Goal: Task Accomplishment & Management: Manage account settings

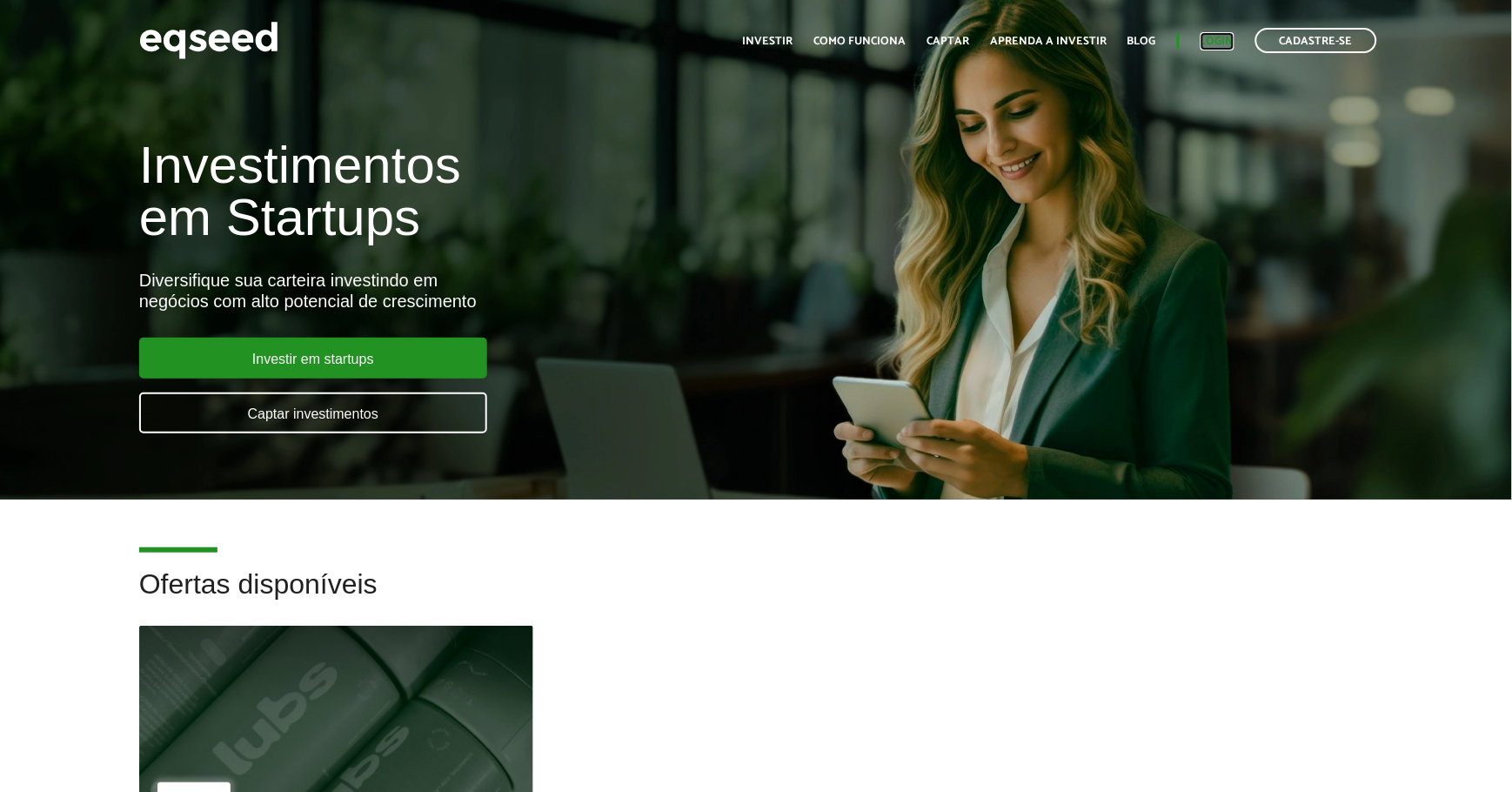
click at [1213, 38] on link "Login" at bounding box center [1217, 41] width 34 height 11
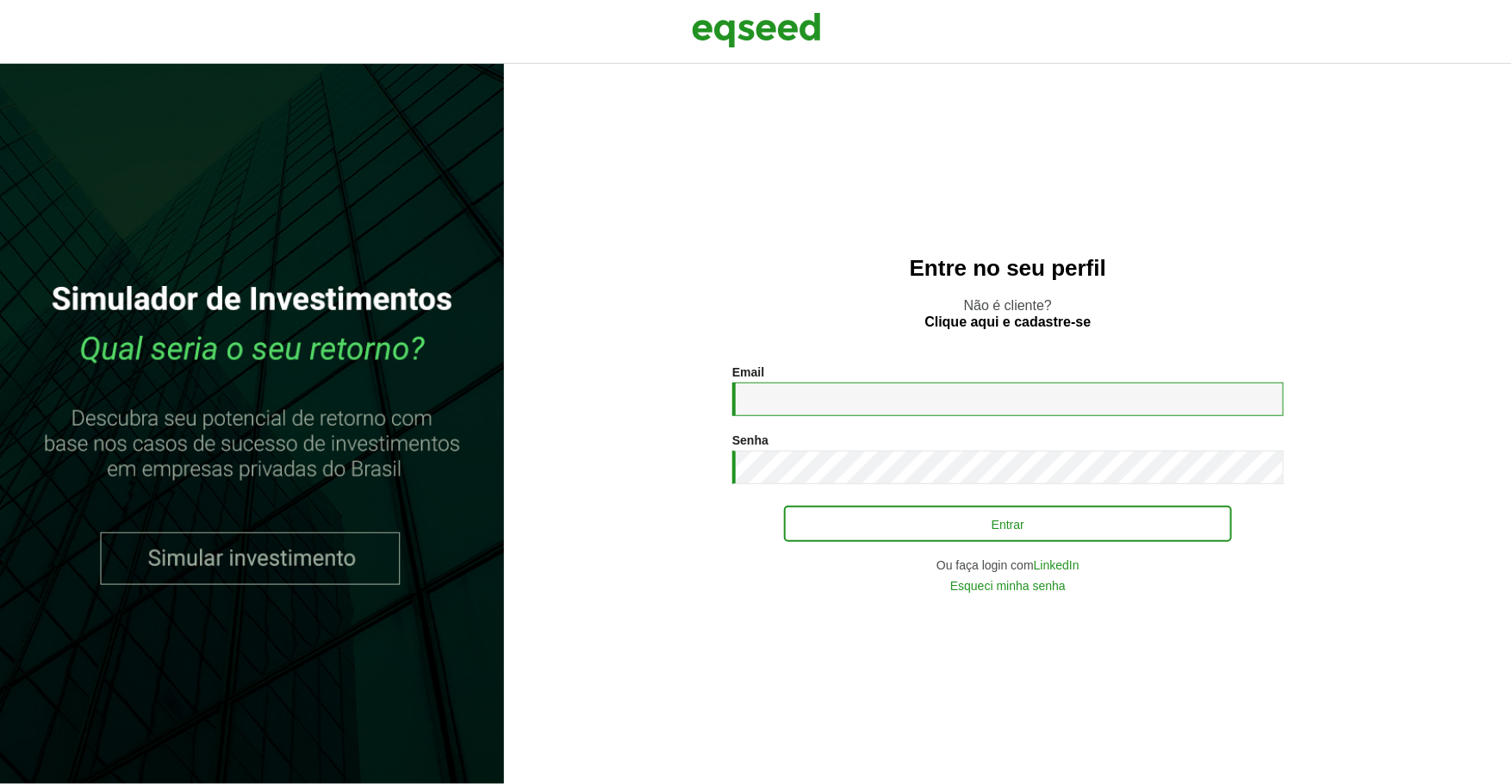
type input "**********"
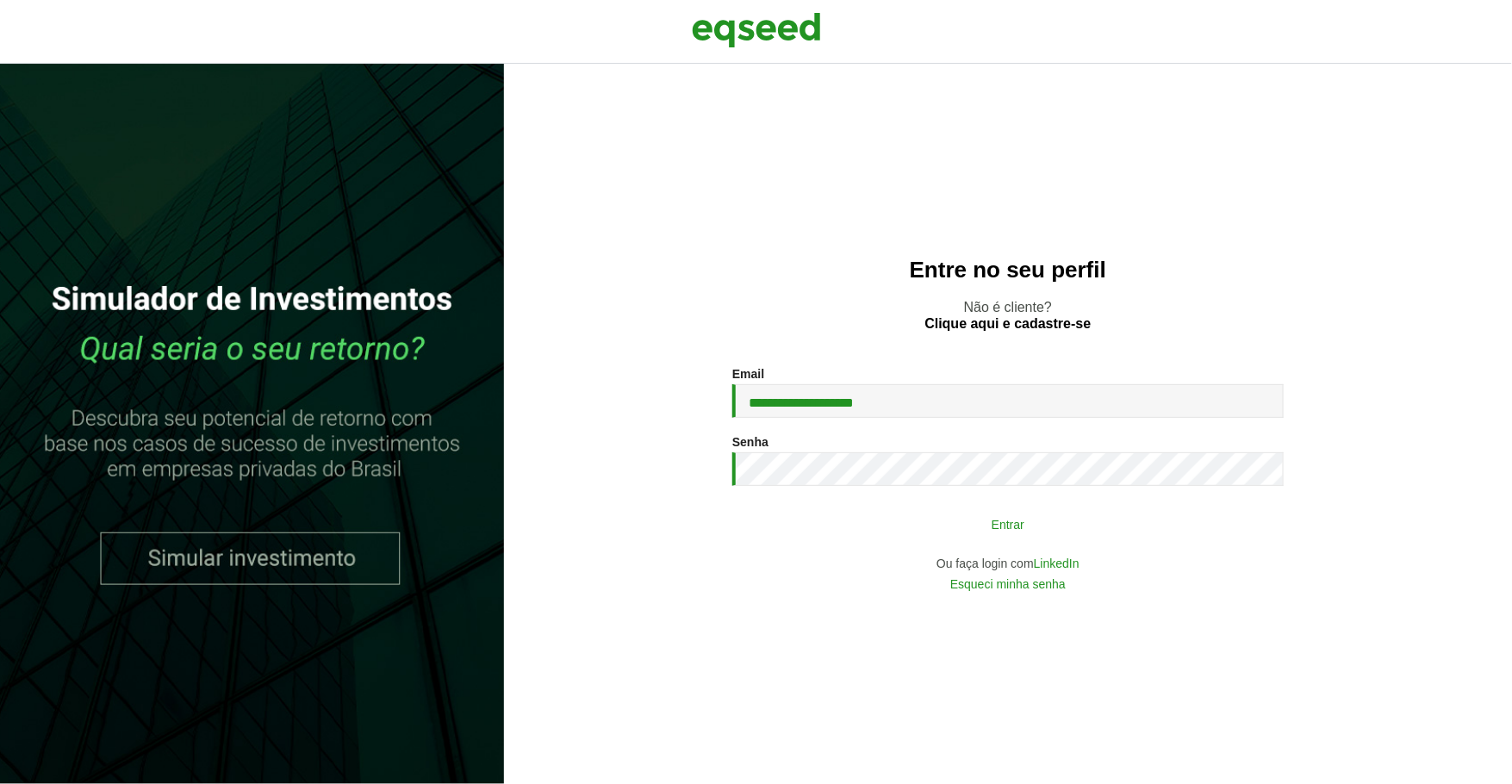
click at [1034, 520] on button "Entrar" at bounding box center [1008, 524] width 448 height 33
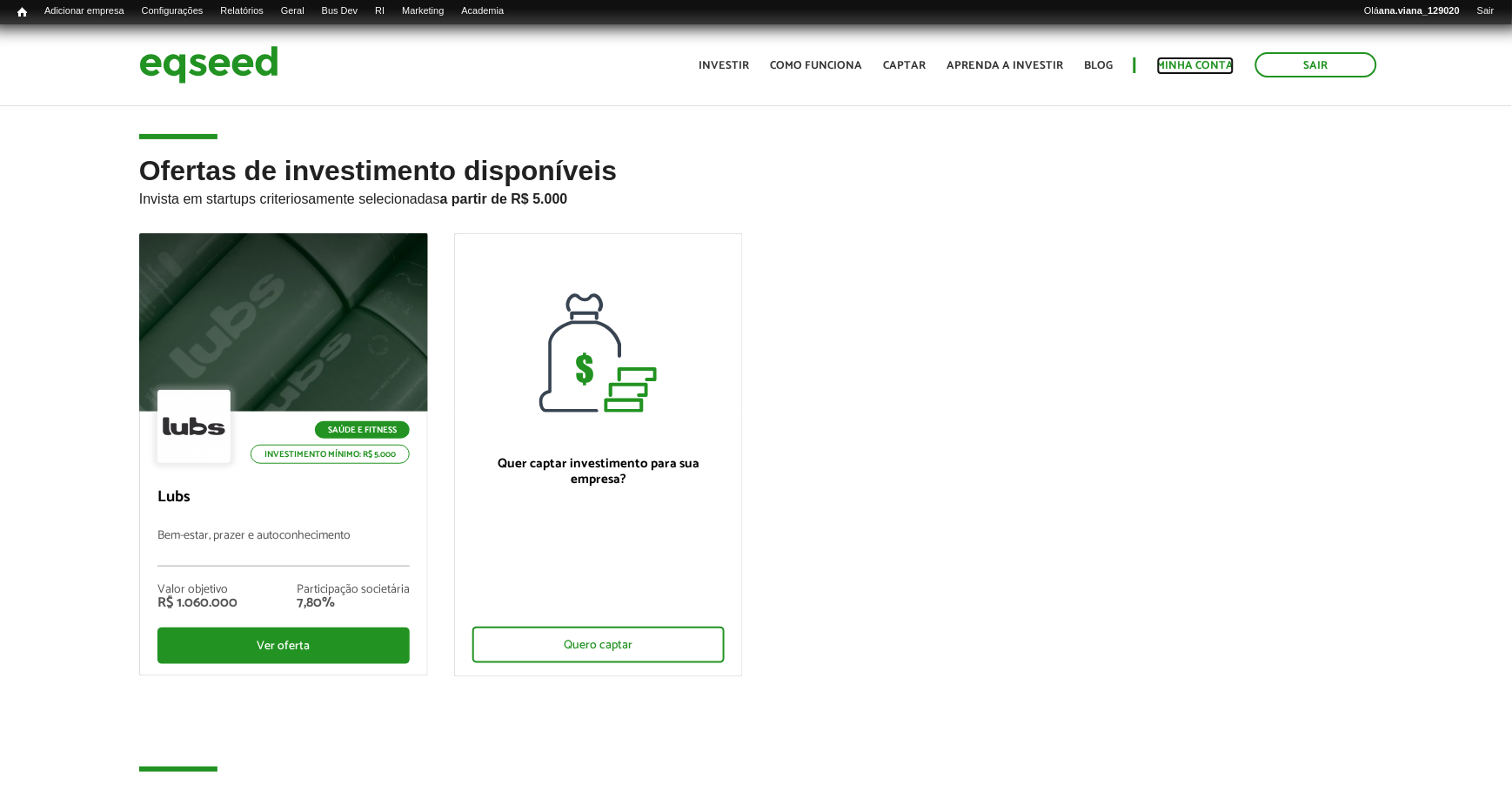
click at [1171, 60] on link "Minha conta" at bounding box center [1196, 65] width 77 height 11
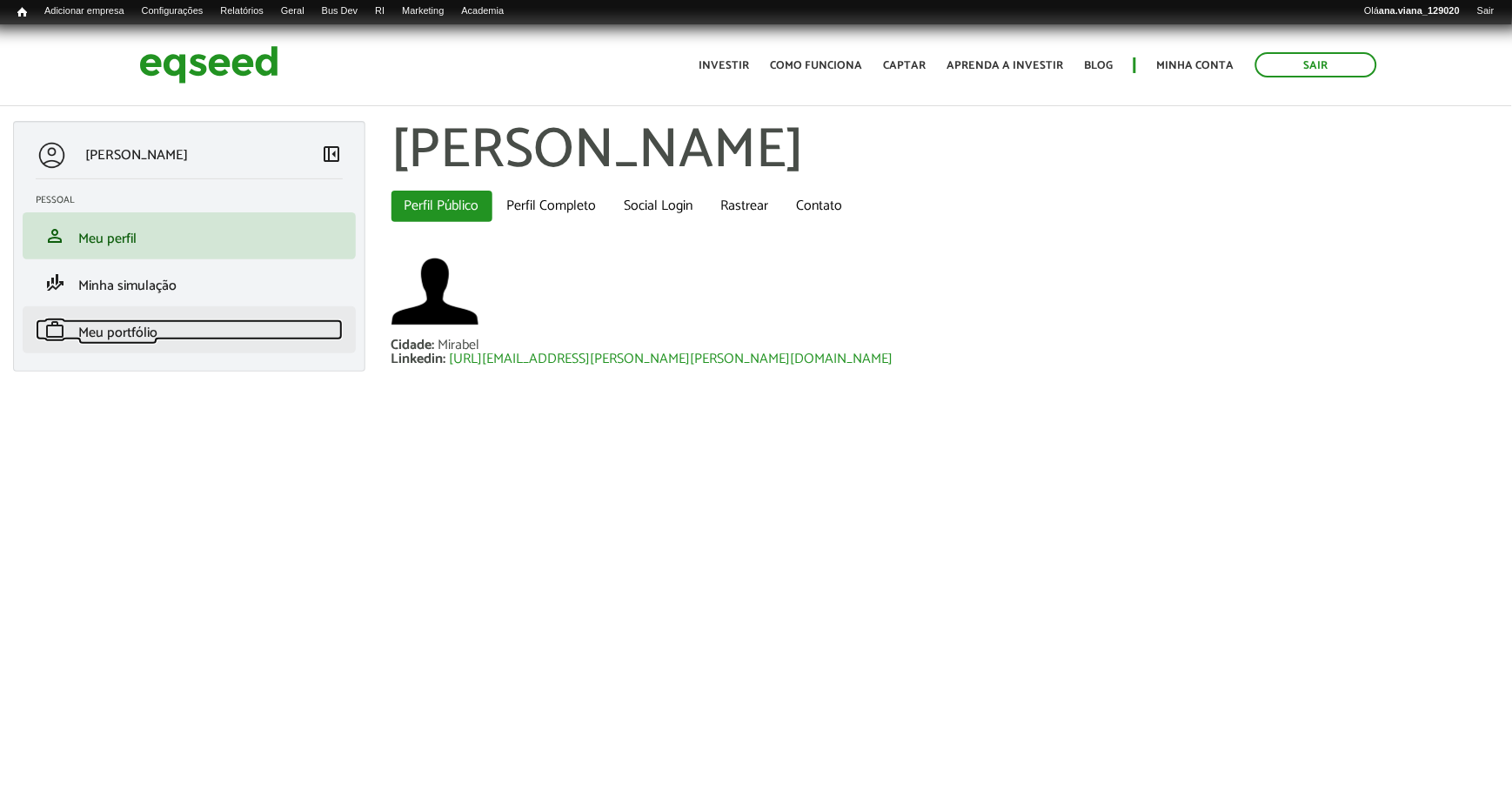
click at [143, 335] on span "Meu portfólio" at bounding box center [118, 332] width 79 height 23
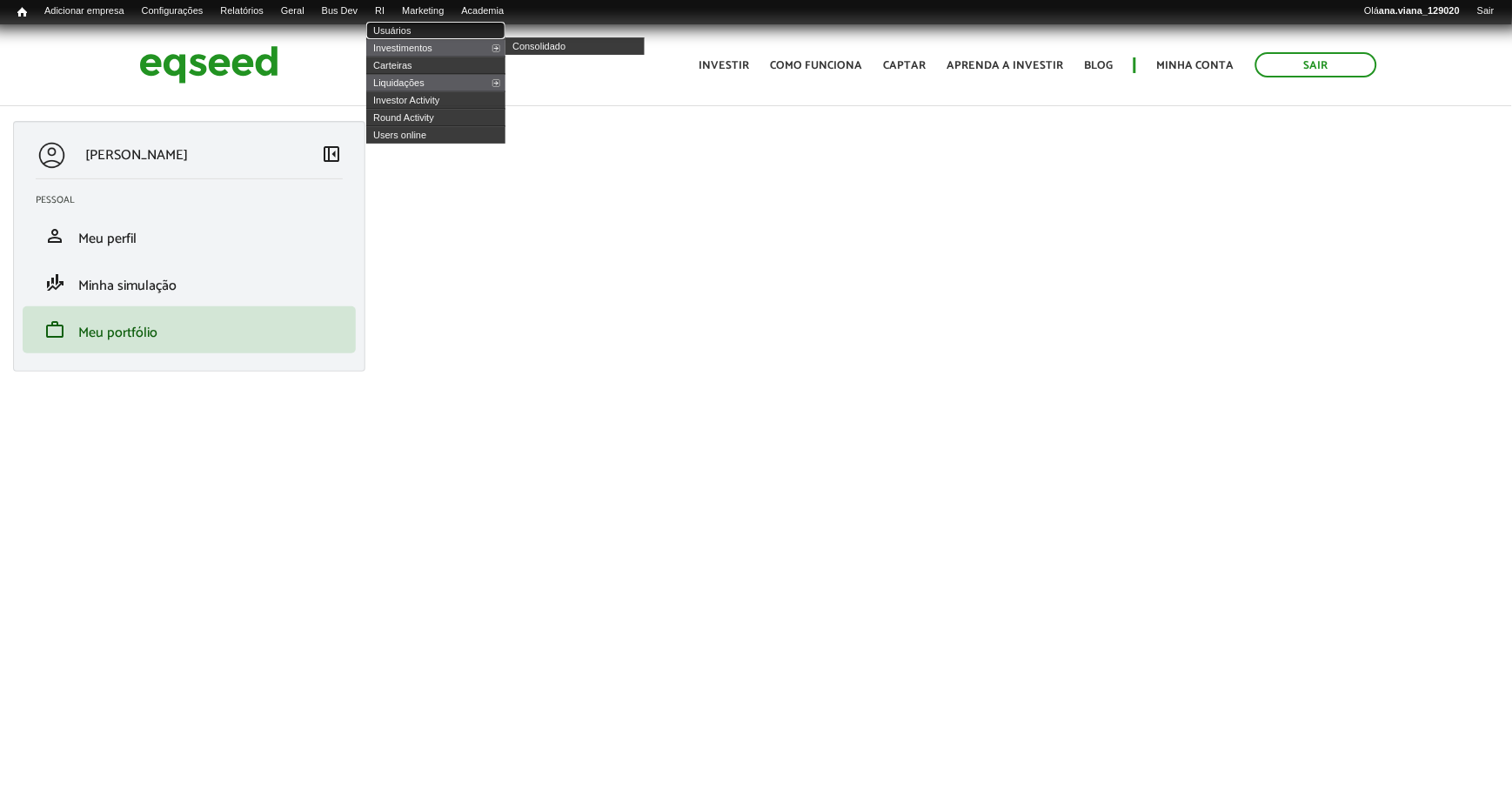
click at [419, 29] on link "Usuários" at bounding box center [435, 30] width 139 height 18
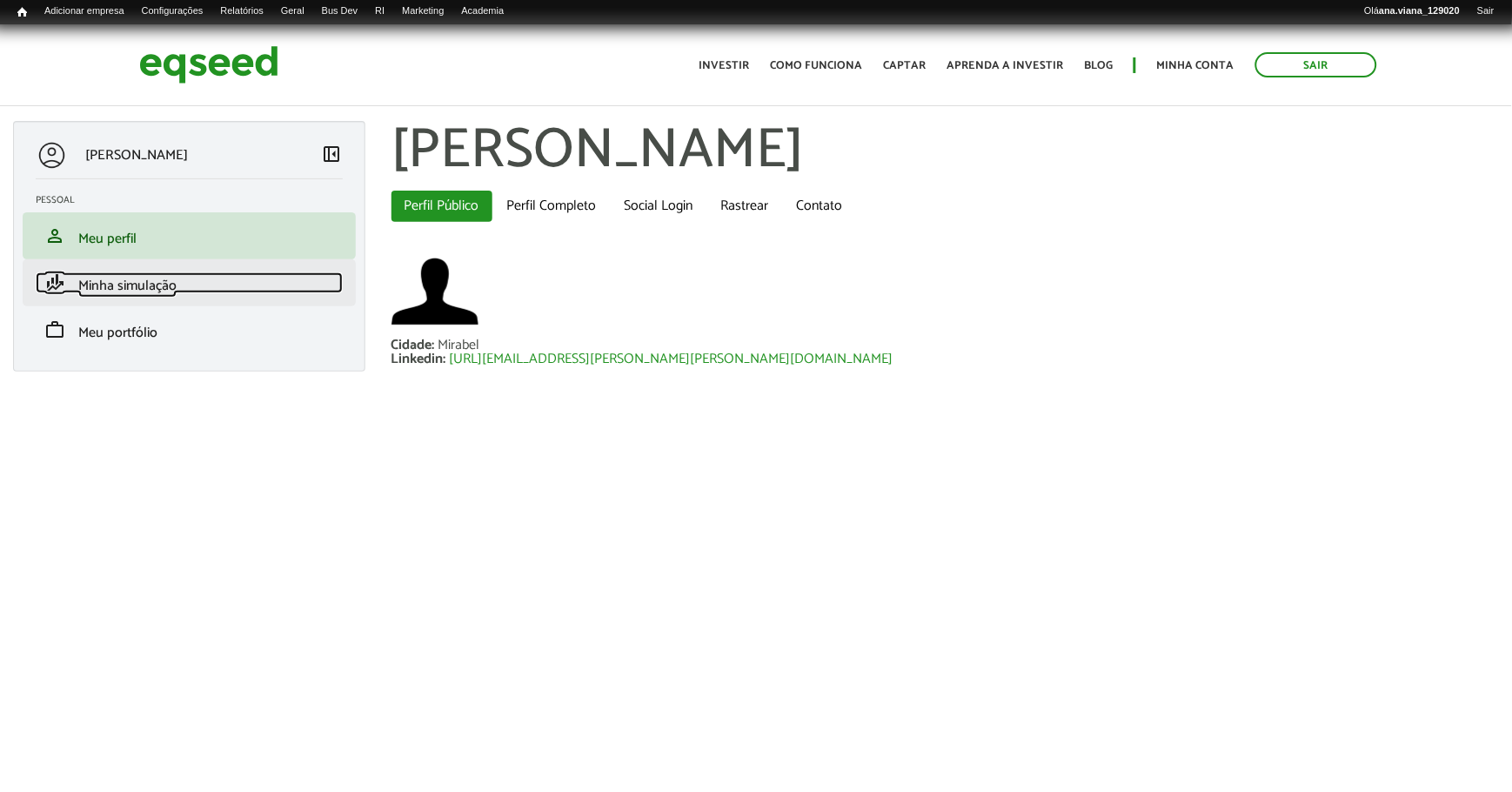
click at [131, 285] on span "Minha simulação" at bounding box center [127, 285] width 99 height 23
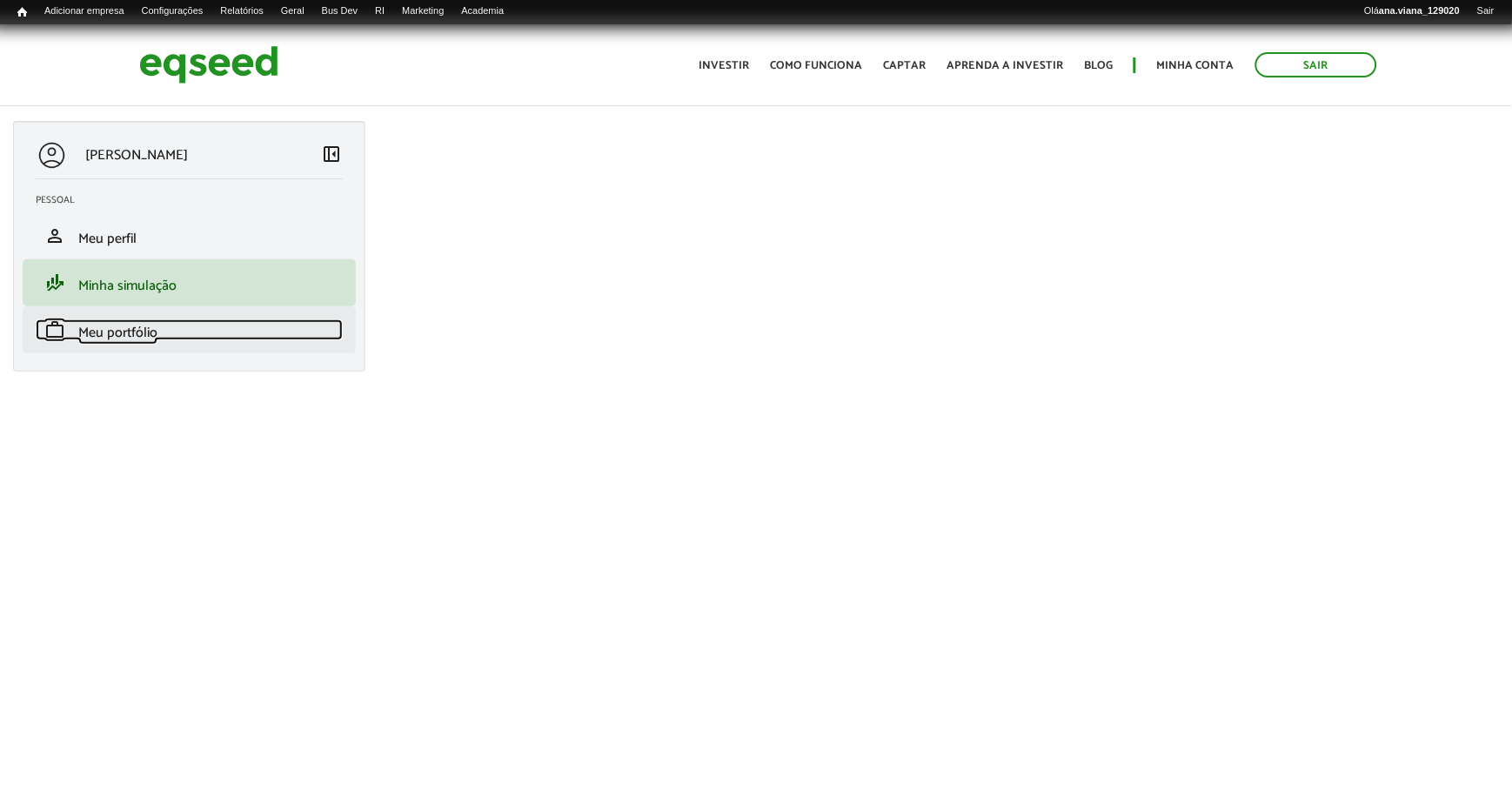
click at [155, 328] on span "Meu portfólio" at bounding box center [118, 332] width 79 height 23
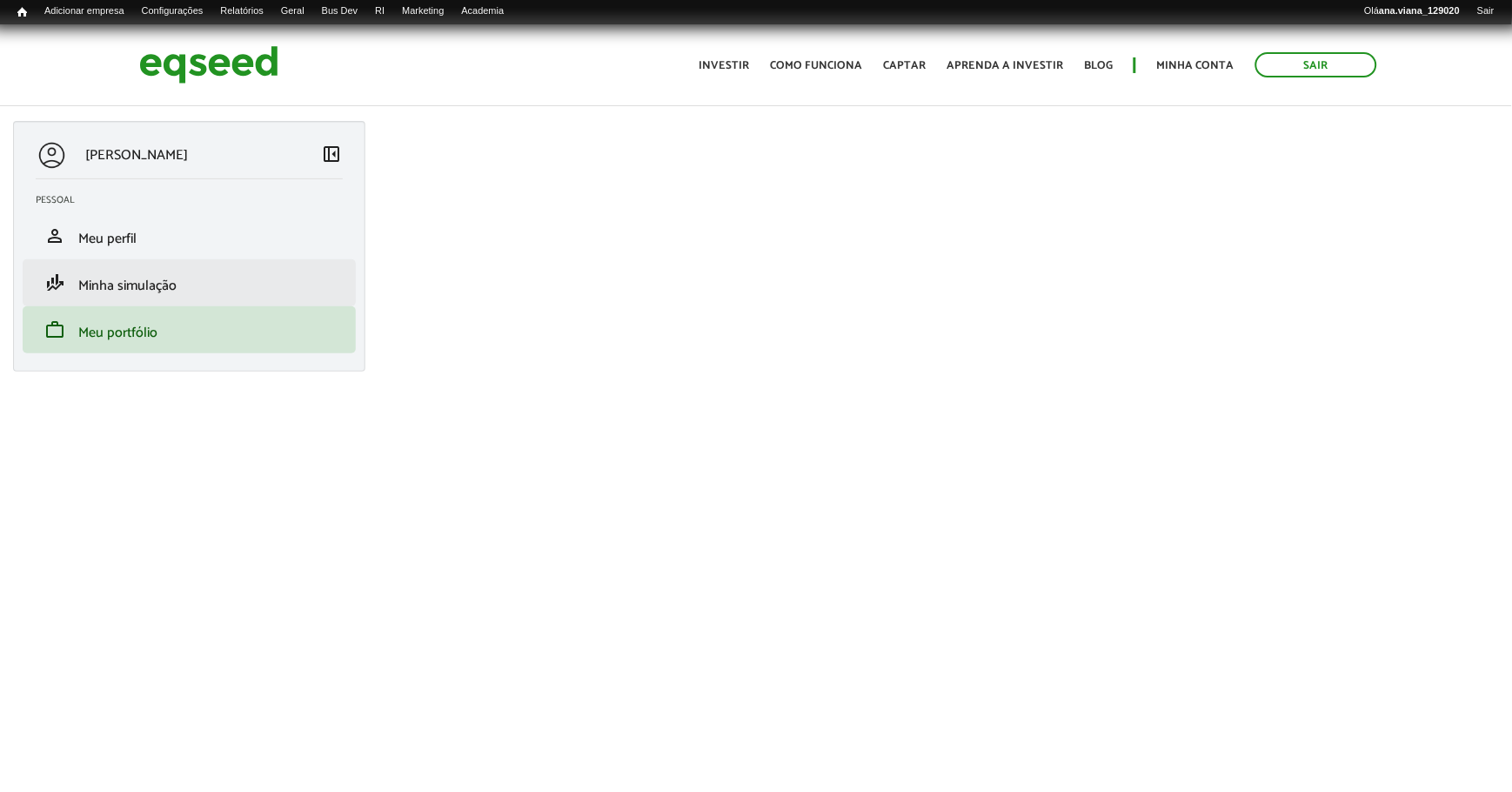
click at [177, 270] on li "finance_mode Minha simulação" at bounding box center [189, 282] width 333 height 47
click at [162, 285] on span "Minha simulação" at bounding box center [127, 285] width 99 height 23
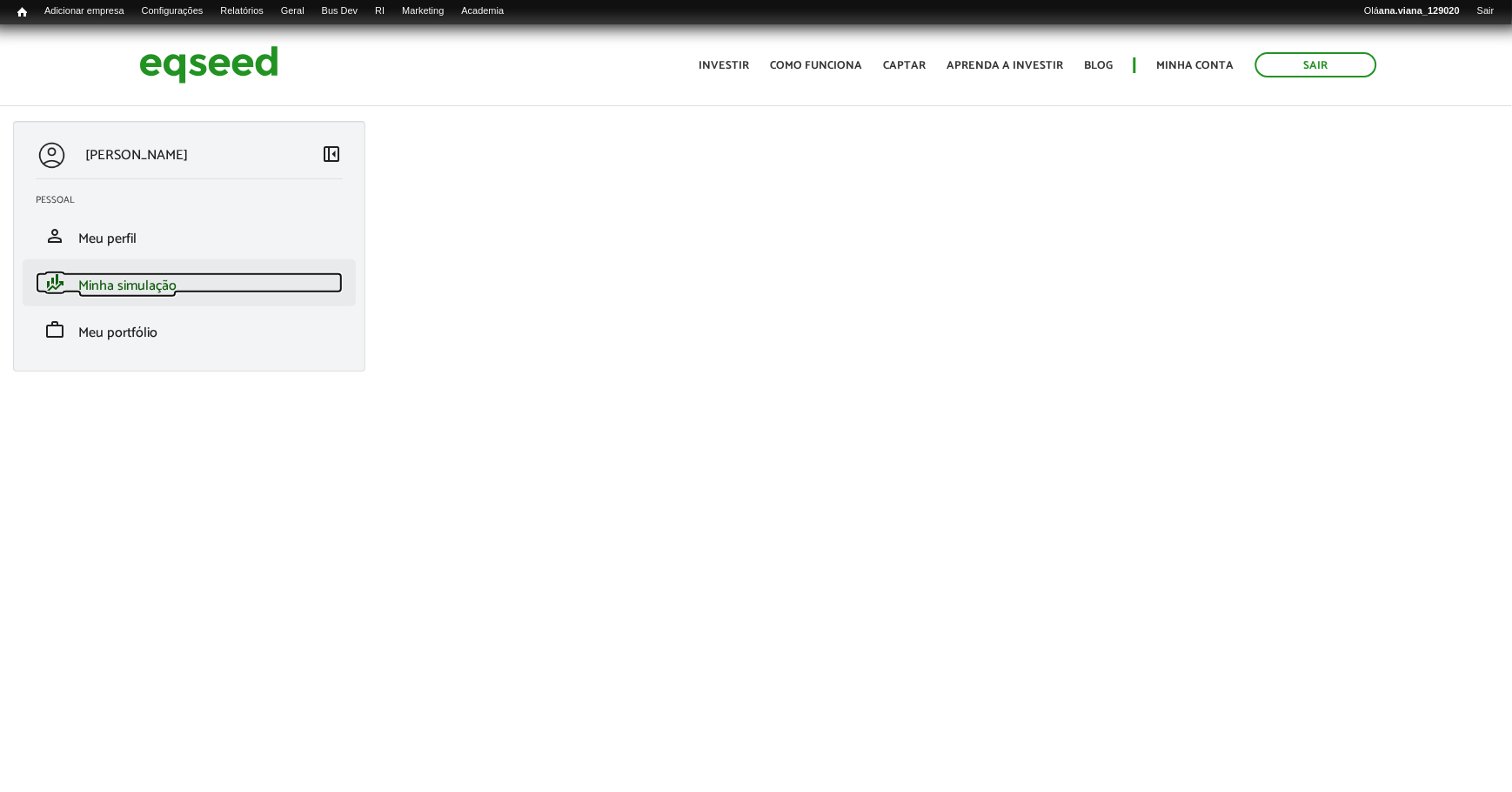
click at [167, 290] on span "Minha simulação" at bounding box center [127, 285] width 99 height 23
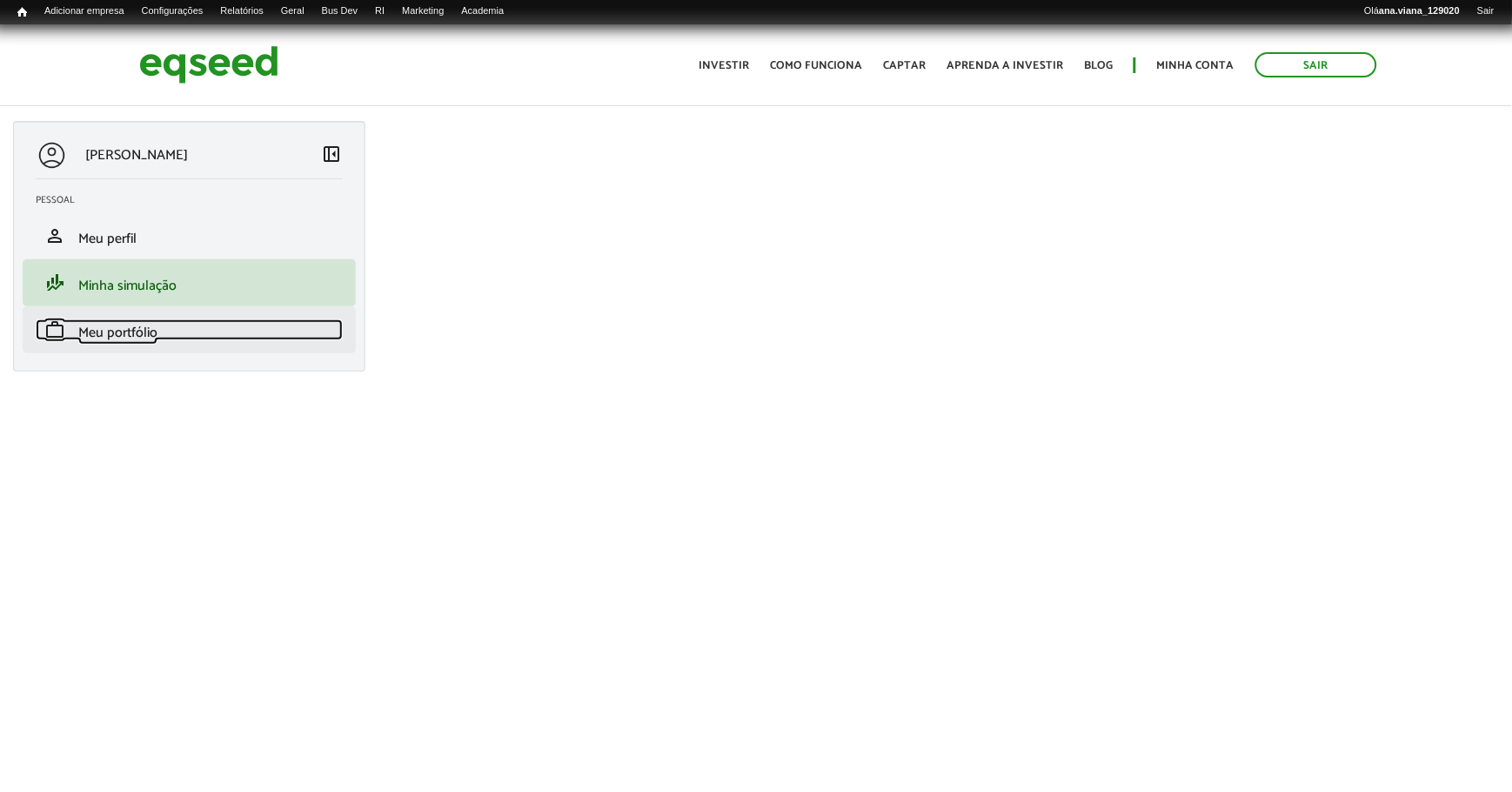
click at [116, 321] on span "Meu portfólio" at bounding box center [118, 332] width 79 height 23
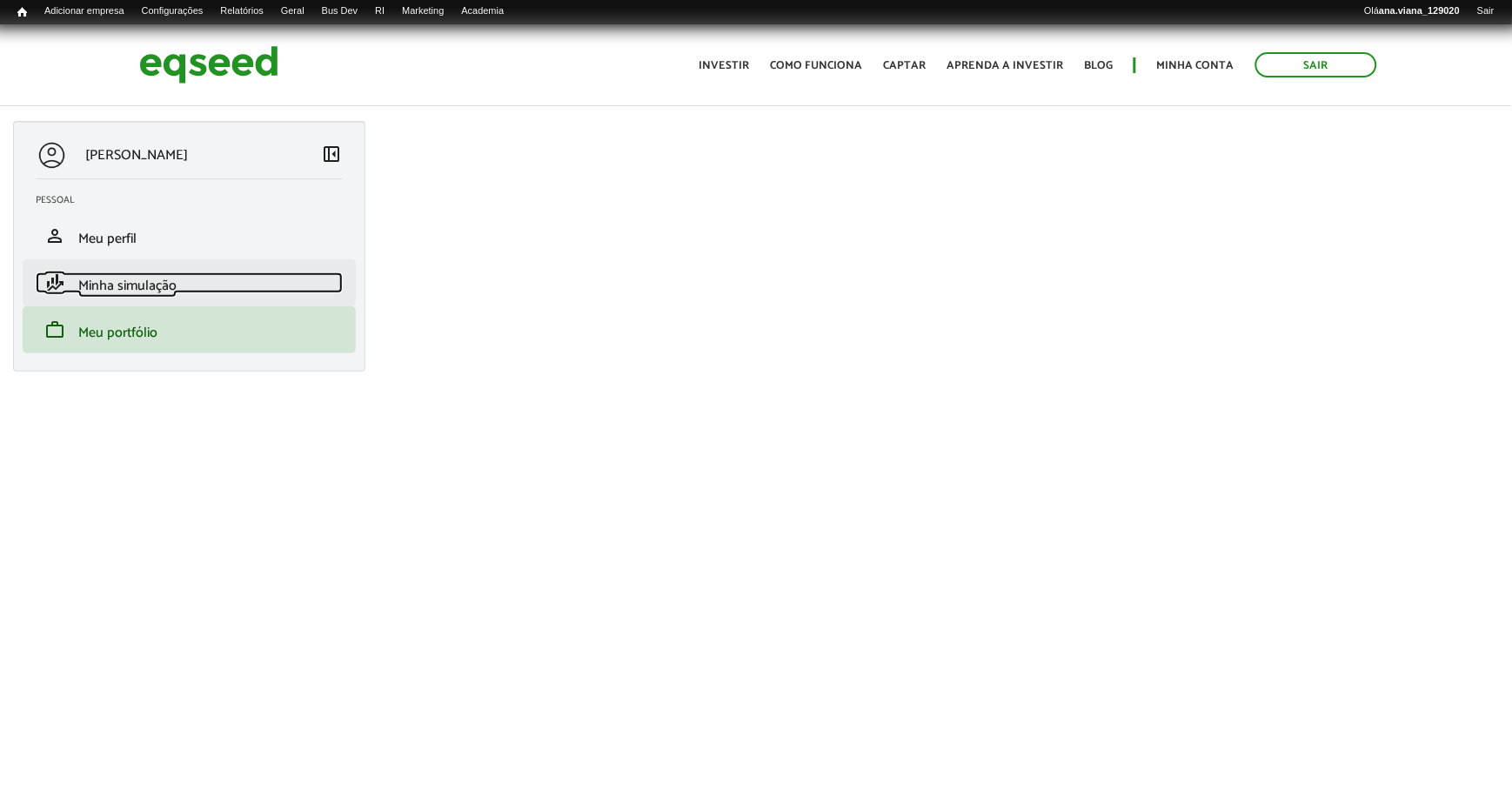
click at [206, 291] on link "finance_mode Minha simulação" at bounding box center [189, 282] width 307 height 21
click at [169, 278] on span "Minha simulação" at bounding box center [127, 285] width 99 height 23
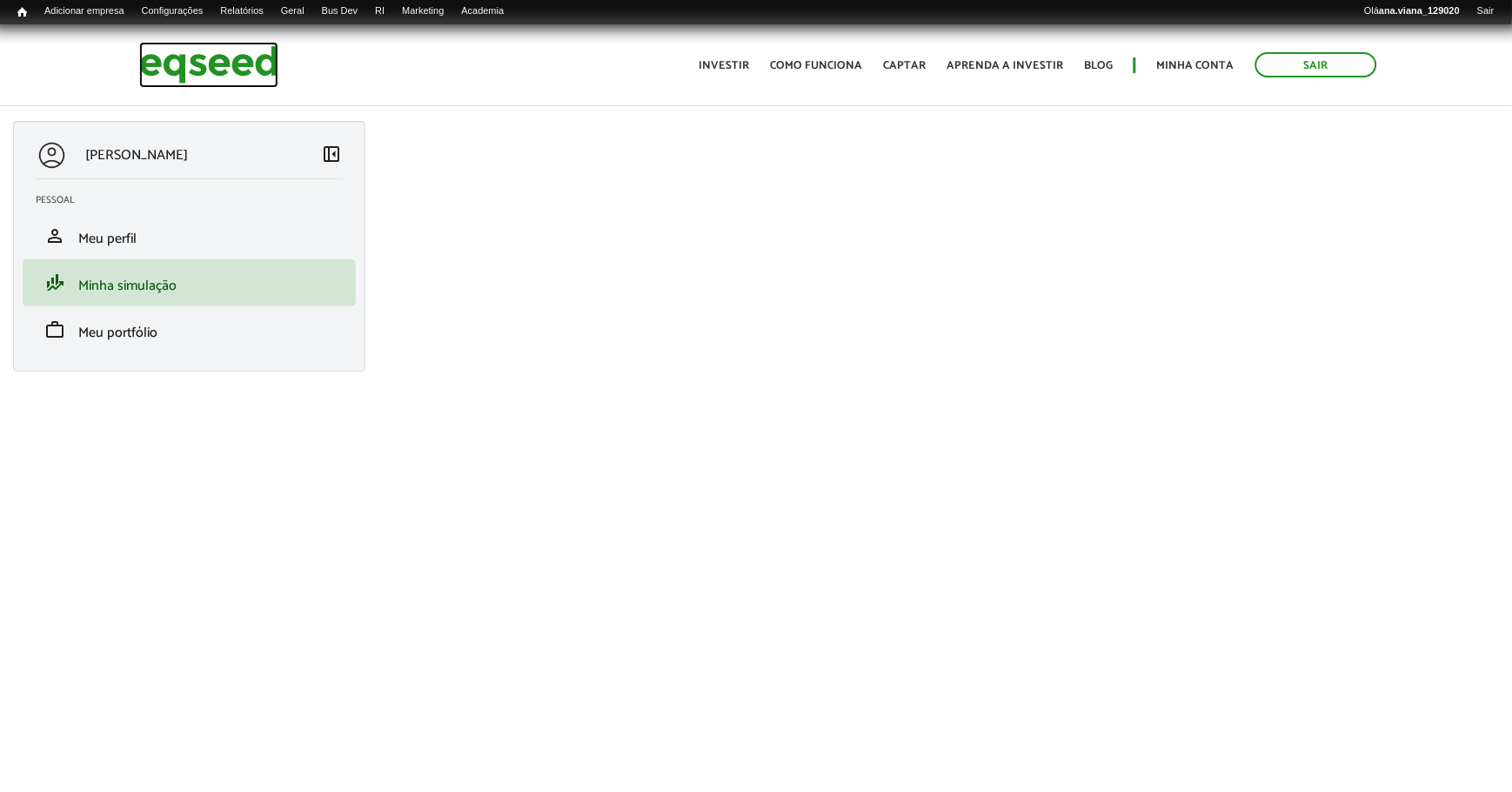
click at [194, 74] on img at bounding box center [208, 65] width 139 height 46
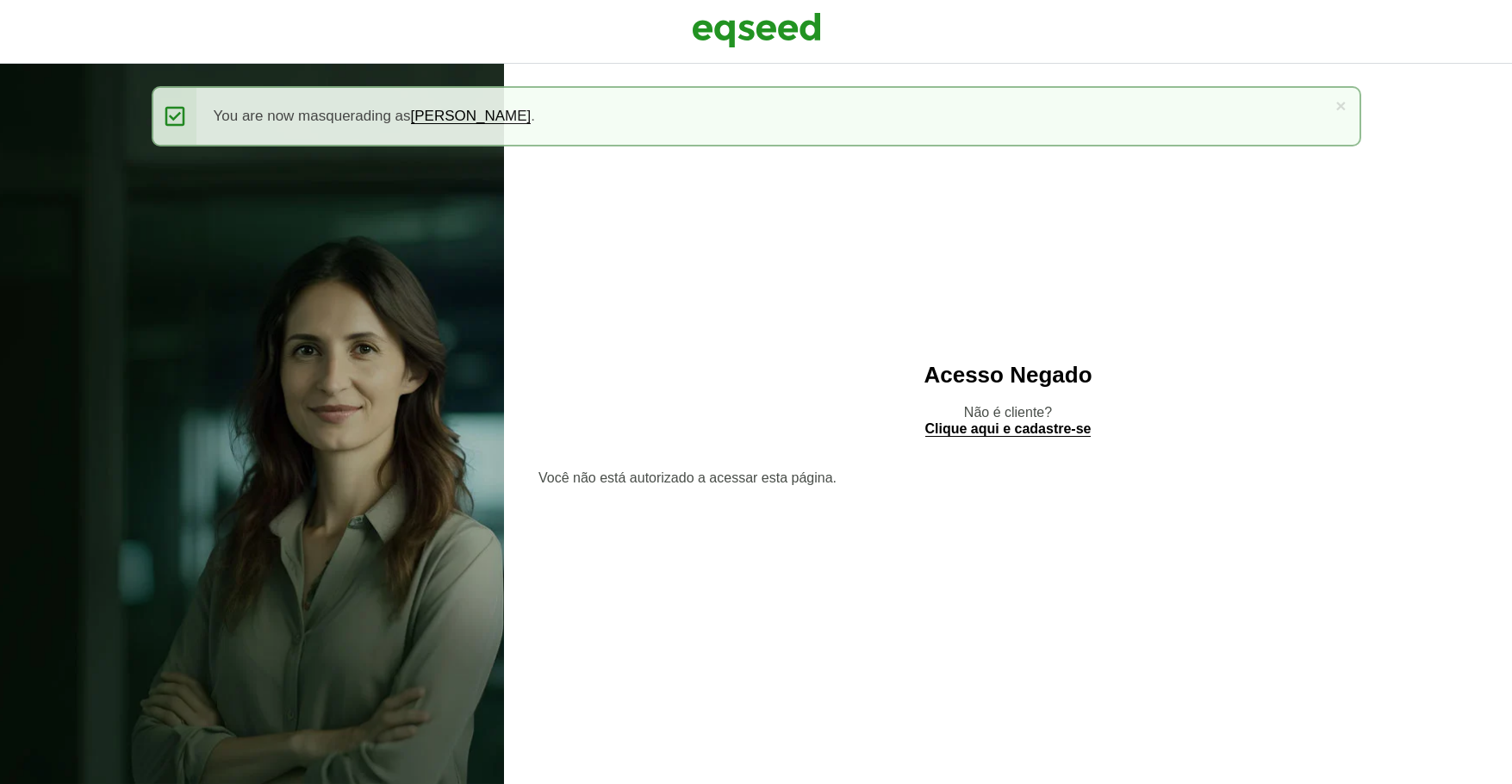
click at [737, 30] on img at bounding box center [757, 29] width 130 height 43
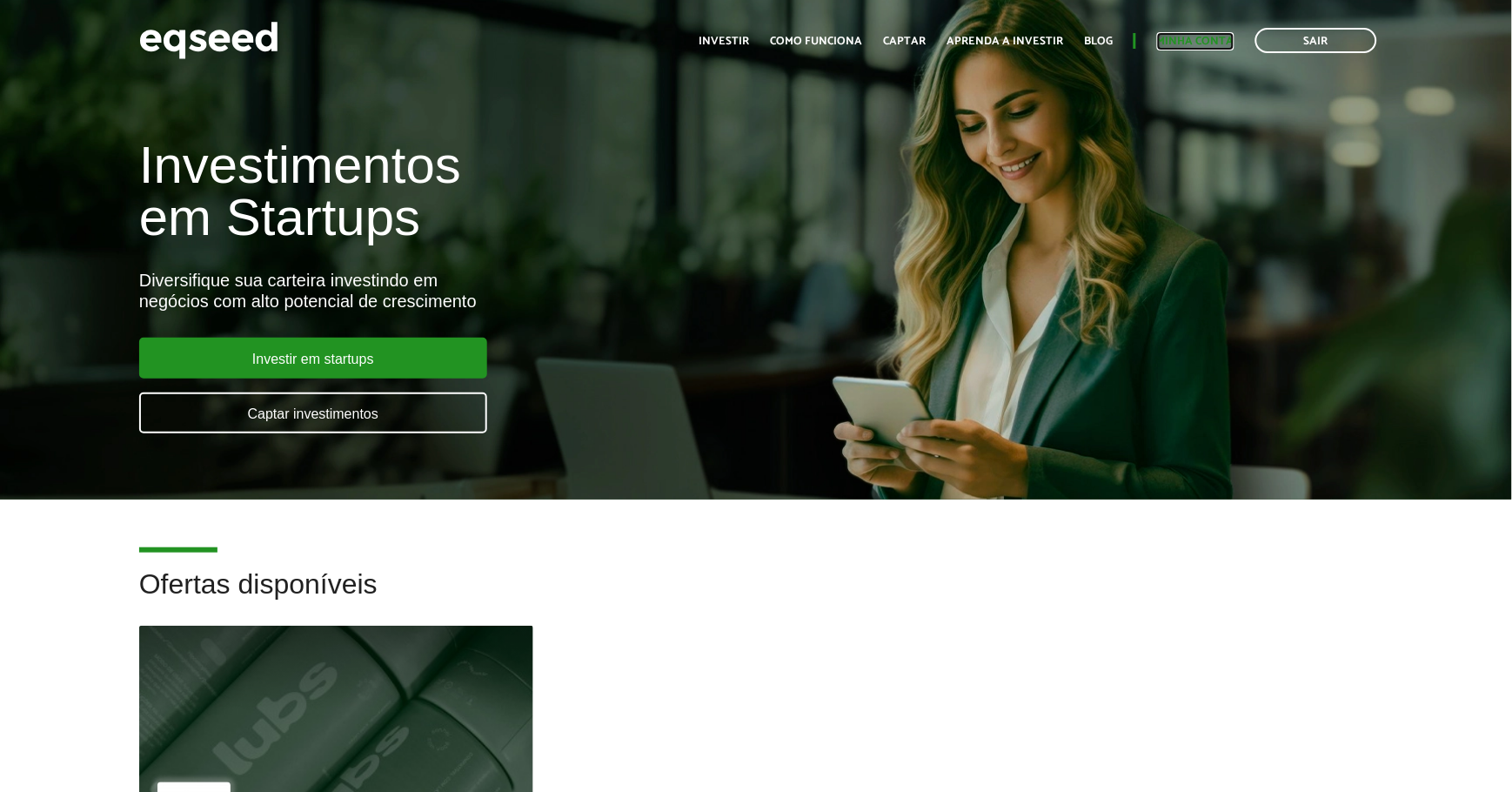
click at [1213, 38] on link "Minha conta" at bounding box center [1196, 41] width 77 height 11
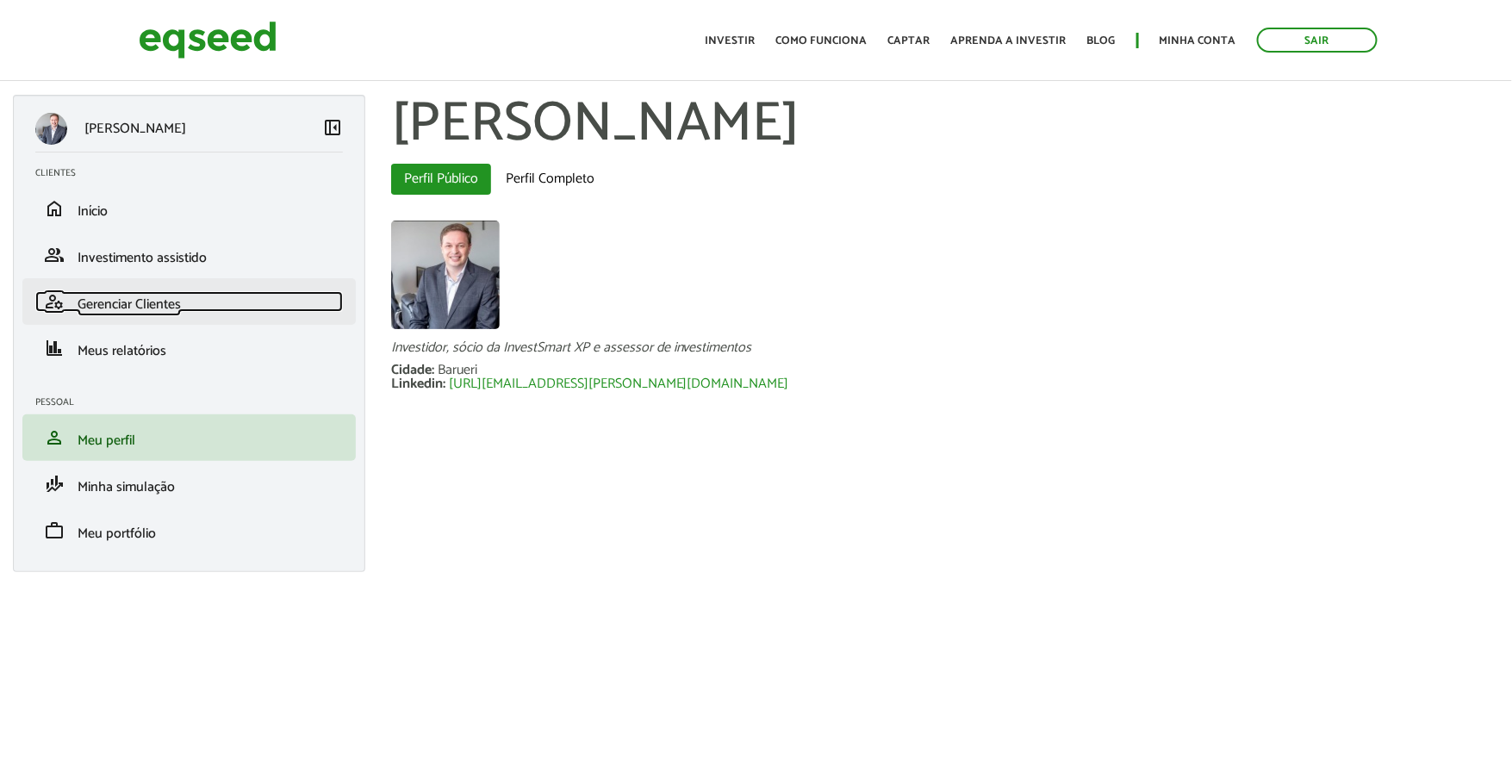
click at [141, 302] on span "Gerenciar Clientes" at bounding box center [129, 304] width 103 height 23
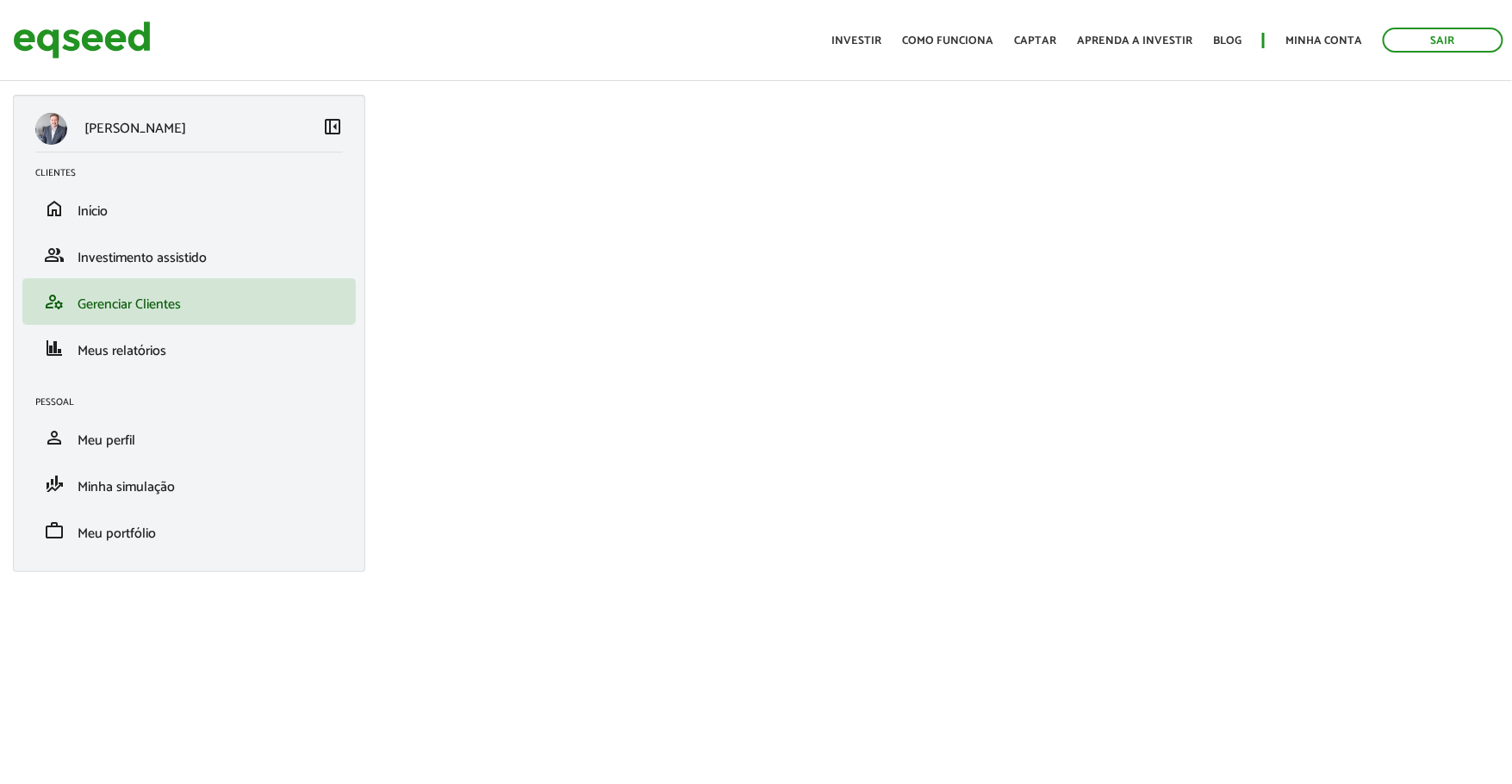
click at [332, 131] on span "left_panel_close" at bounding box center [332, 126] width 21 height 21
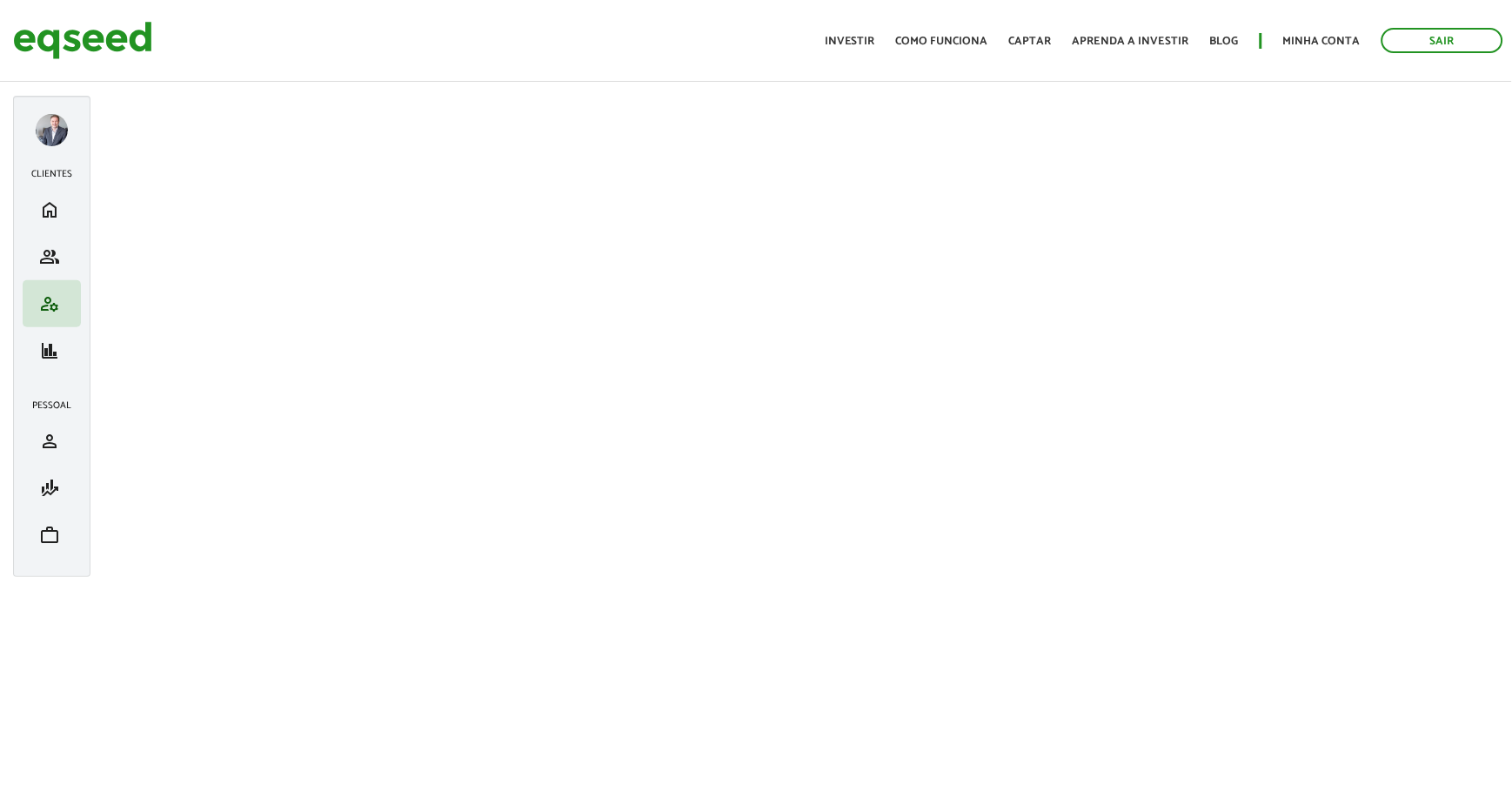
click at [39, 113] on div "ABRAHAO DE GODOY left_panel_close Clientes home Início group Investimento assis…" at bounding box center [52, 337] width 77 height 481
click at [40, 142] on div at bounding box center [52, 130] width 32 height 32
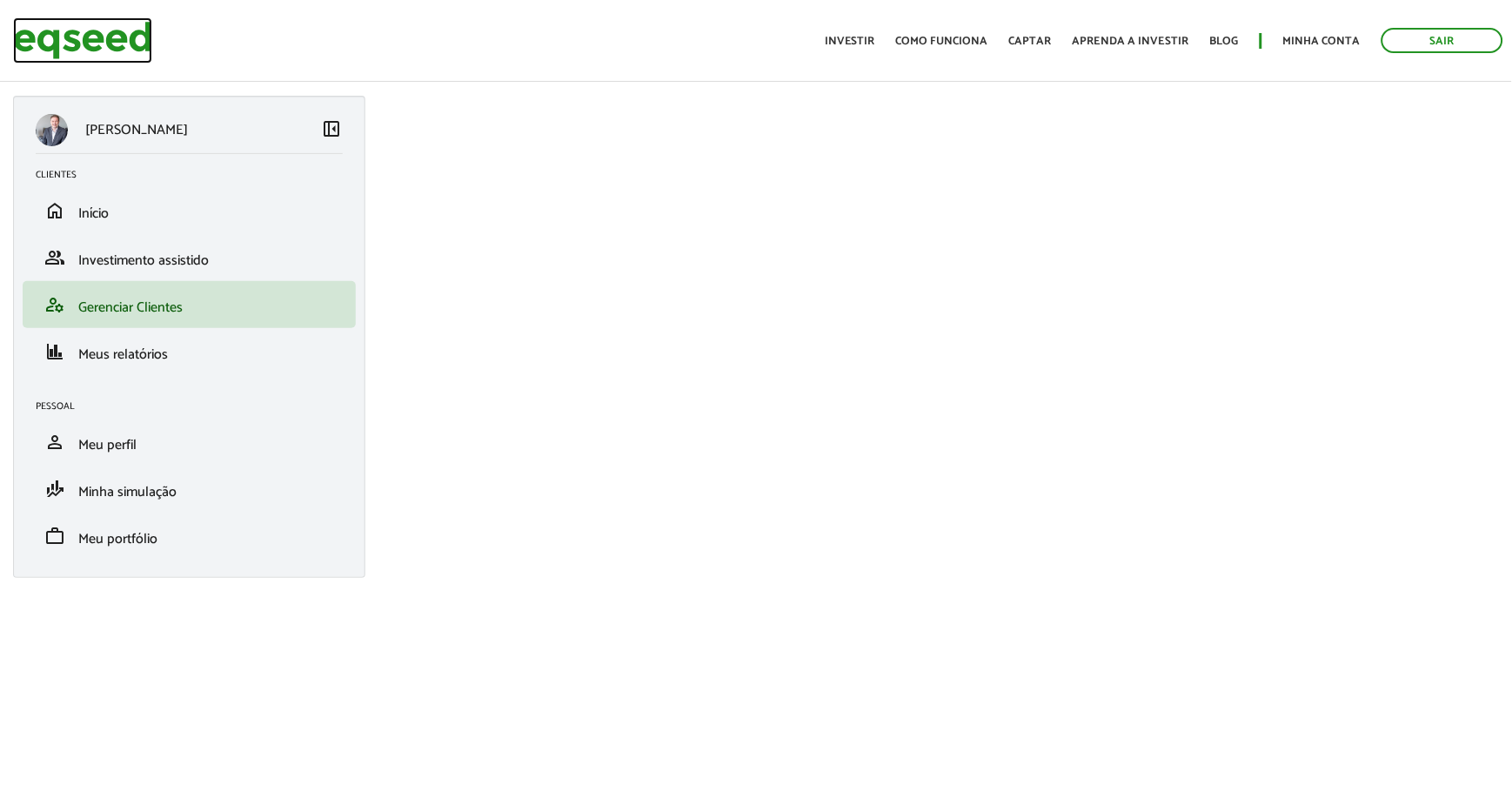
click at [70, 50] on img at bounding box center [82, 41] width 139 height 46
